Goal: Find specific page/section: Find specific page/section

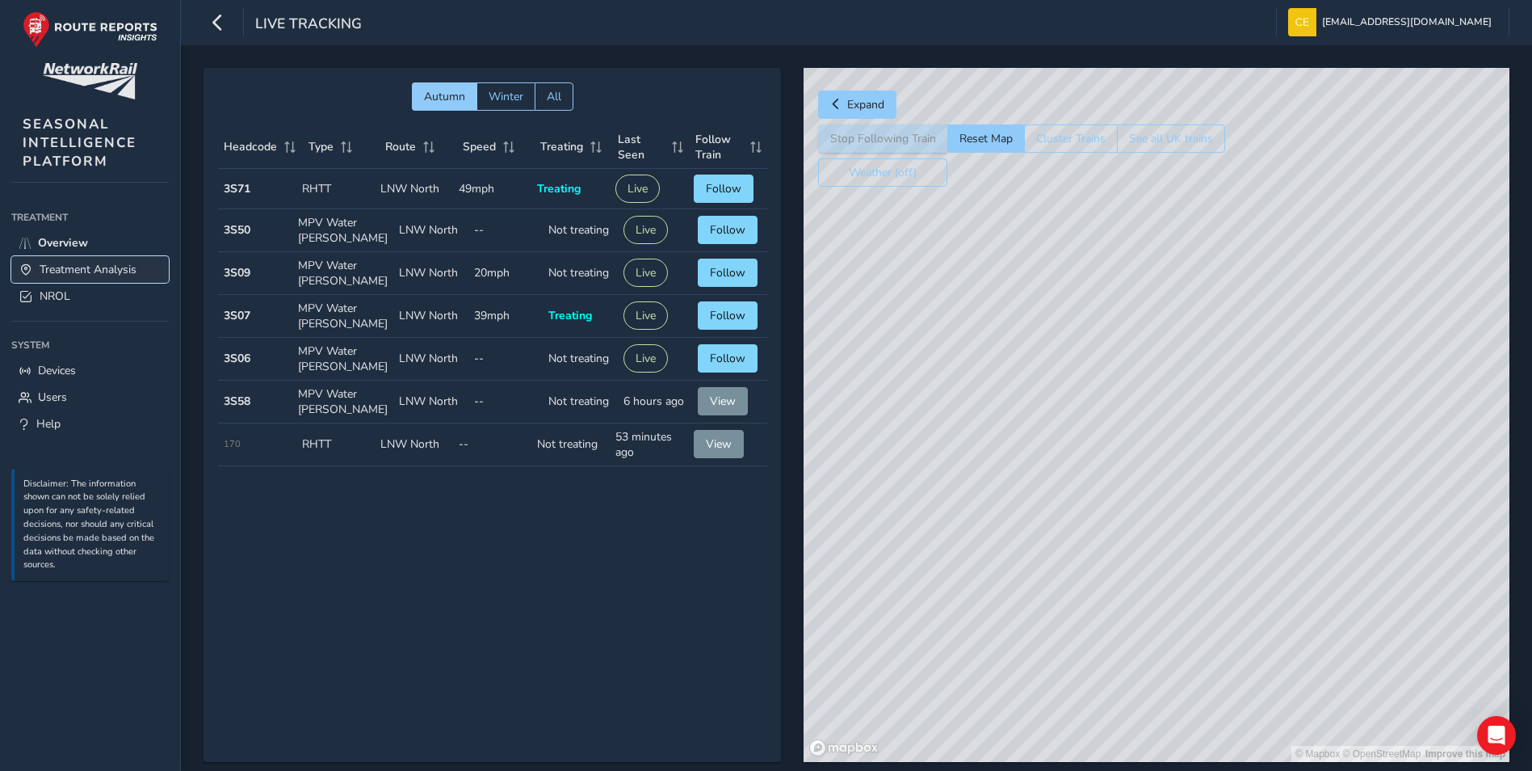
click at [107, 267] on span "Treatment Analysis" at bounding box center [88, 269] width 97 height 15
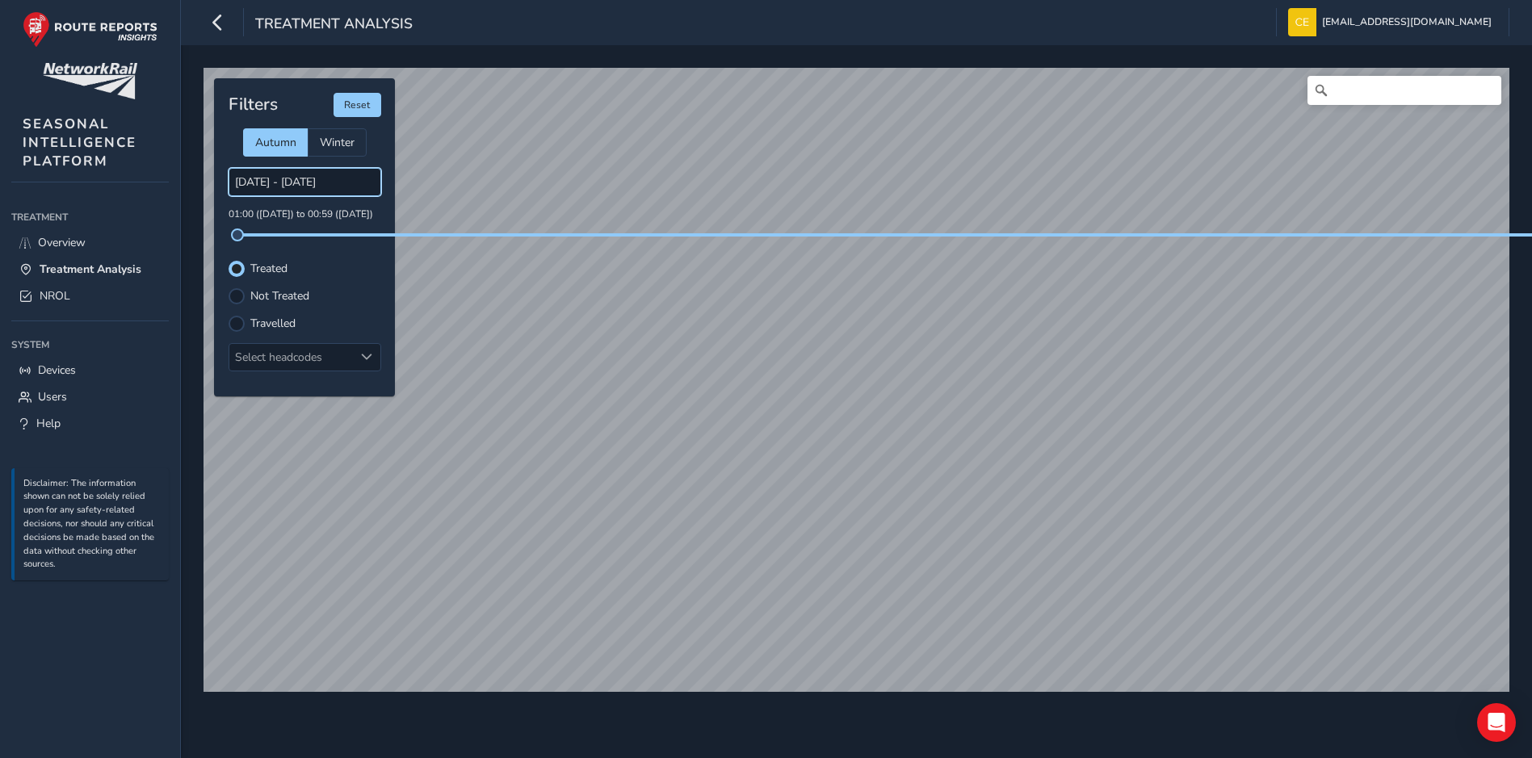
click at [312, 182] on input "[DATE] - [DATE]" at bounding box center [305, 182] width 153 height 28
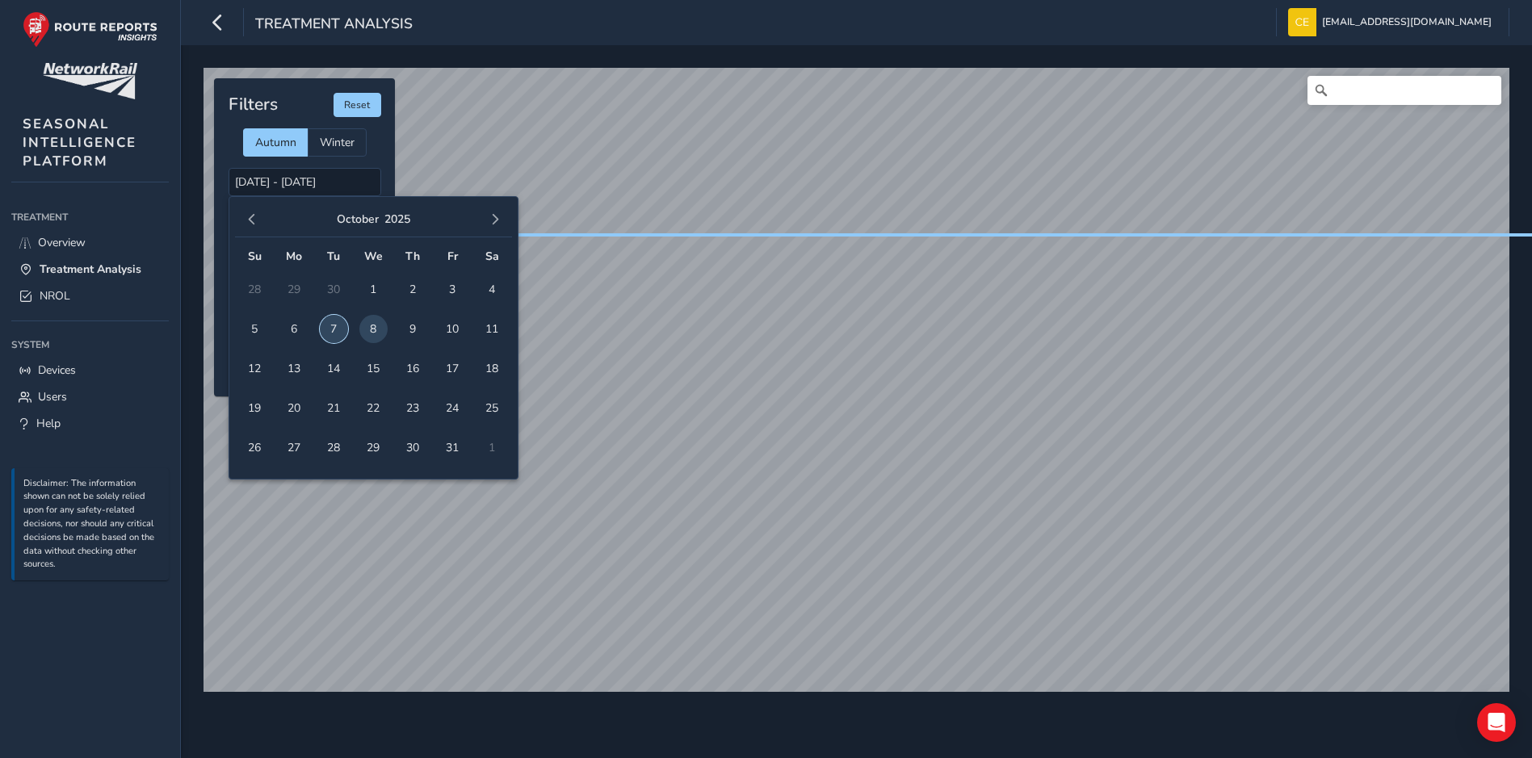
click at [333, 331] on span "7" at bounding box center [334, 329] width 28 height 28
click at [328, 321] on span "7" at bounding box center [334, 329] width 28 height 28
type input "[DATE] - [DATE]"
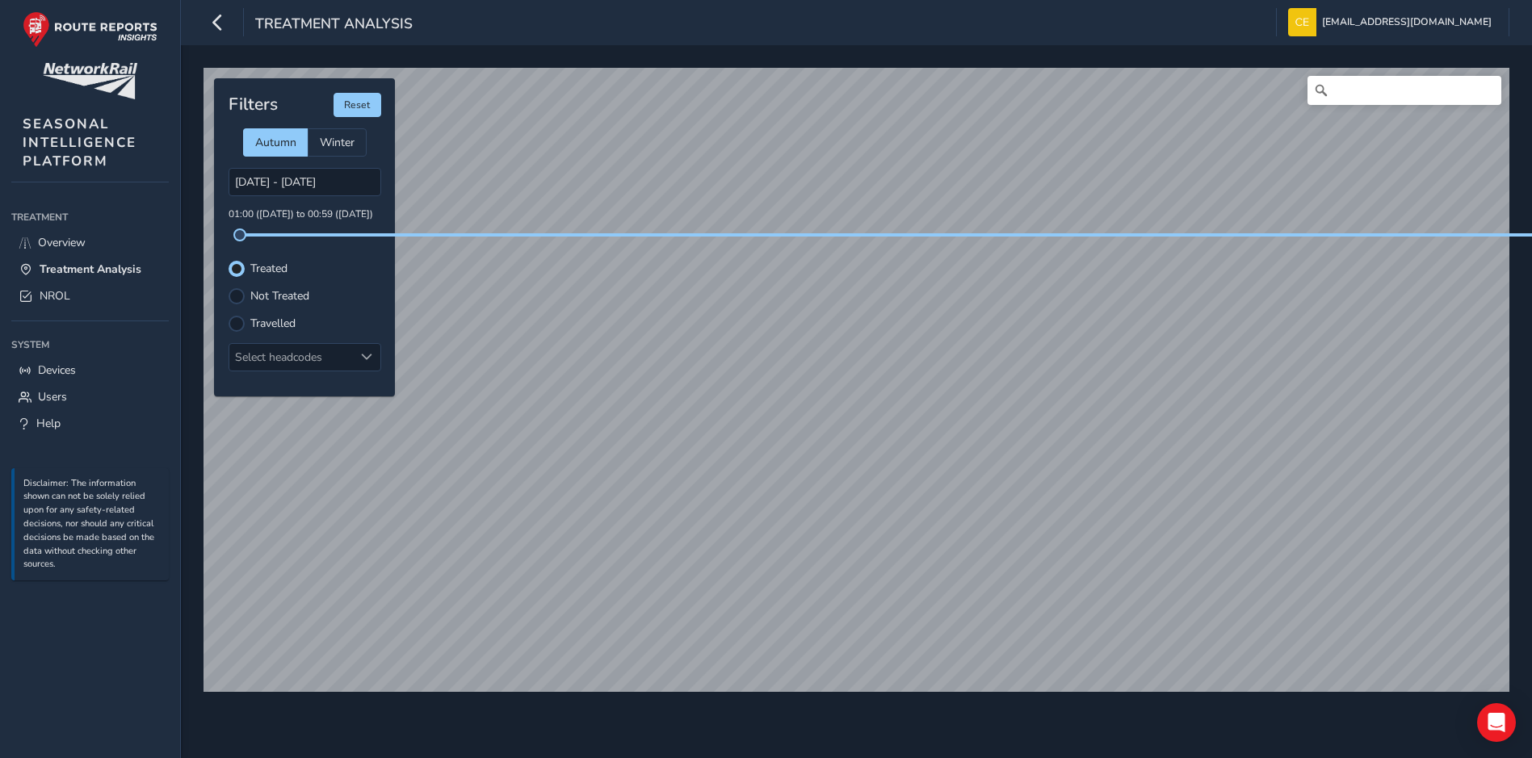
click at [788, 751] on div "© Mapbox © OpenStreetMap Improve this map © Maxar Filters Reset Autumn Winter […" at bounding box center [856, 401] width 1351 height 713
click at [234, 296] on div at bounding box center [237, 296] width 16 height 16
click at [763, 758] on html "Treatment Analysis [EMAIL_ADDRESS][DOMAIN_NAME] Colour Scheme: Dark Dim Light L…" at bounding box center [766, 379] width 1532 height 758
click at [199, 758] on html "Treatment Analysis [EMAIL_ADDRESS][DOMAIN_NAME] Colour Scheme: Dark Dim Light L…" at bounding box center [766, 379] width 1532 height 758
click at [196, 574] on div "© Mapbox © OpenStreetMap Improve this map Filters Reset Autumn Winter [DATE] - …" at bounding box center [856, 401] width 1351 height 713
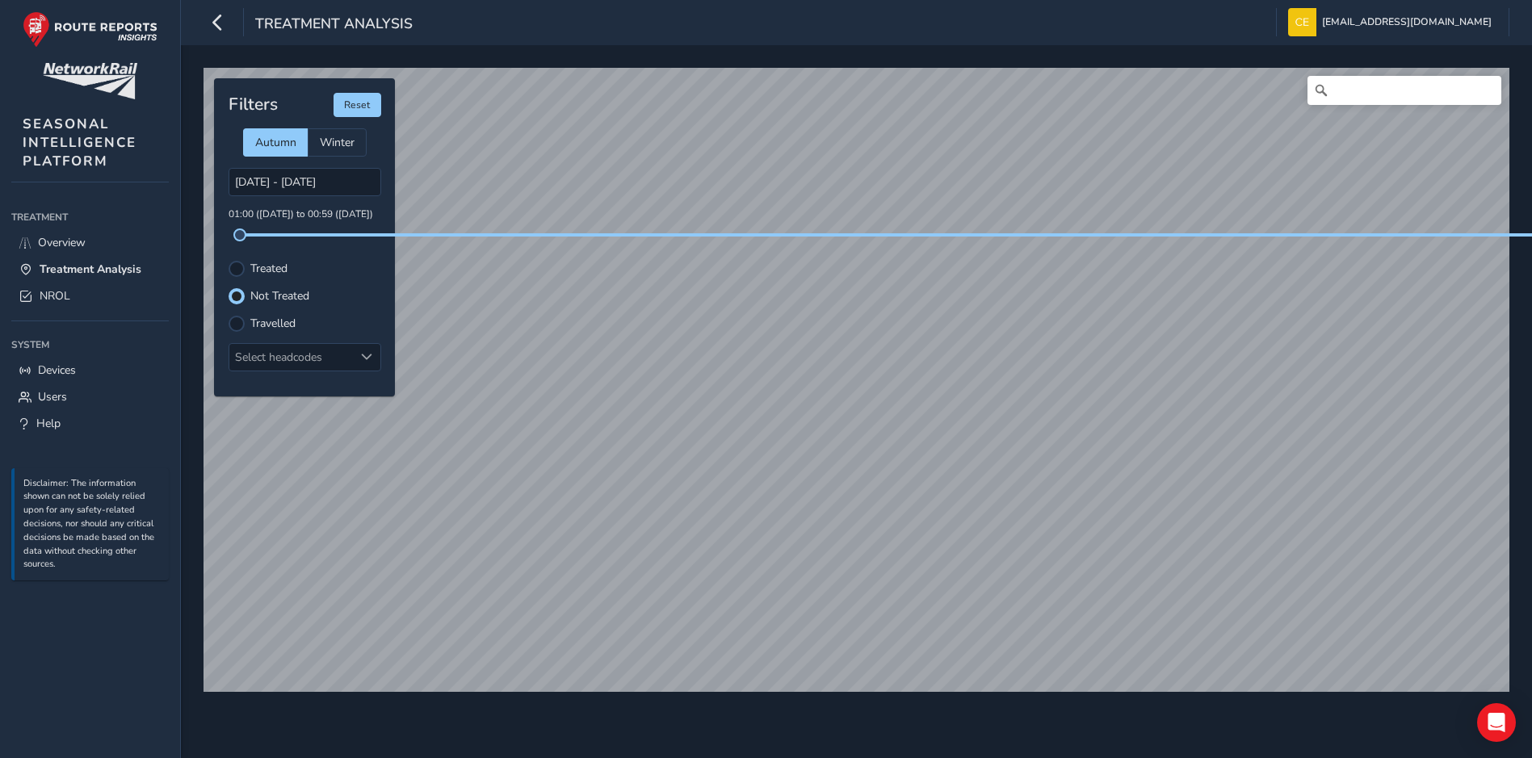
click at [782, 716] on div "© Mapbox © OpenStreetMap Improve this map Filters Reset Autumn Winter [DATE] - …" at bounding box center [856, 401] width 1351 height 713
click at [716, 698] on div "© Mapbox © OpenStreetMap Improve this map © Maxar" at bounding box center [856, 380] width 1317 height 636
click at [914, 729] on div "© Mapbox © OpenStreetMap Improve this map © Maxar Filters Reset Autumn Winter […" at bounding box center [856, 401] width 1351 height 713
click at [735, 739] on div "© Mapbox © OpenStreetMap Improve this map Filters Reset Autumn Winter [DATE] - …" at bounding box center [856, 401] width 1351 height 713
click at [831, 750] on div "© Mapbox © OpenStreetMap Improve this map Filters Reset Autumn Winter [DATE] - …" at bounding box center [856, 401] width 1351 height 713
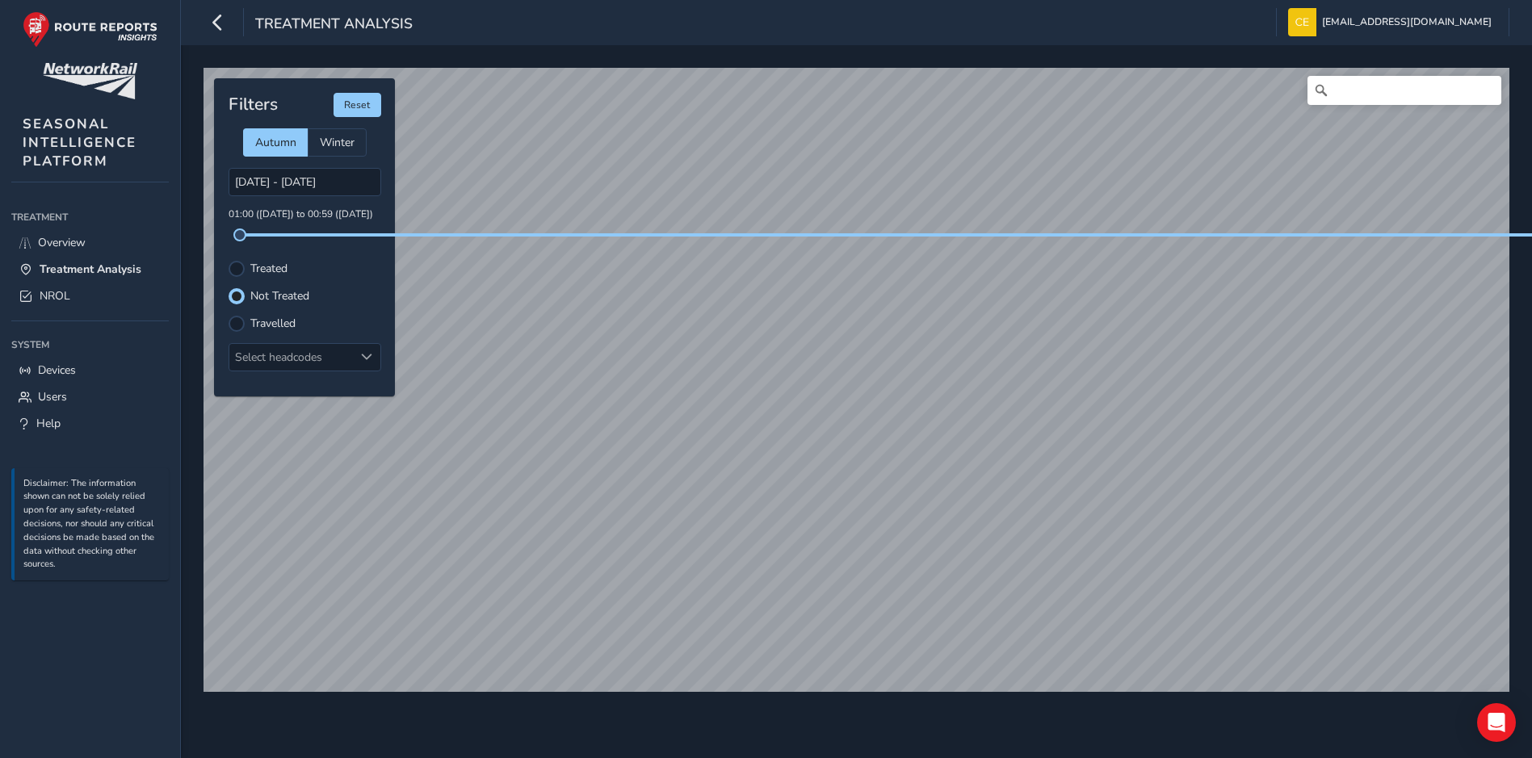
click at [935, 756] on div "© Mapbox © OpenStreetMap Improve this map © Maxar Filters Reset Autumn Winter […" at bounding box center [856, 401] width 1351 height 713
click at [958, 753] on div "© Mapbox © OpenStreetMap Improve this map © Maxar Filters Reset Autumn Winter […" at bounding box center [856, 401] width 1351 height 713
click at [926, 720] on div "© Mapbox © OpenStreetMap Improve this map © Maxar Filters Reset Autumn Winter […" at bounding box center [856, 401] width 1351 height 713
click at [744, 698] on div "© Mapbox © OpenStreetMap Improve this map © Maxar" at bounding box center [856, 380] width 1317 height 636
